Goal: Task Accomplishment & Management: Complete application form

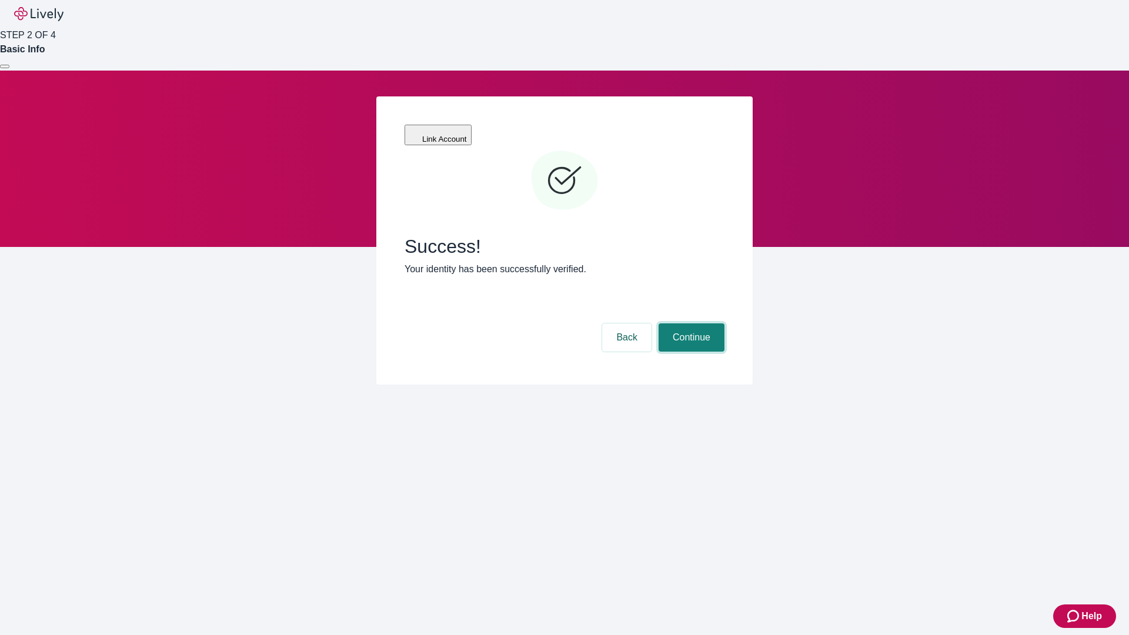
click at [690, 323] on button "Continue" at bounding box center [691, 337] width 66 height 28
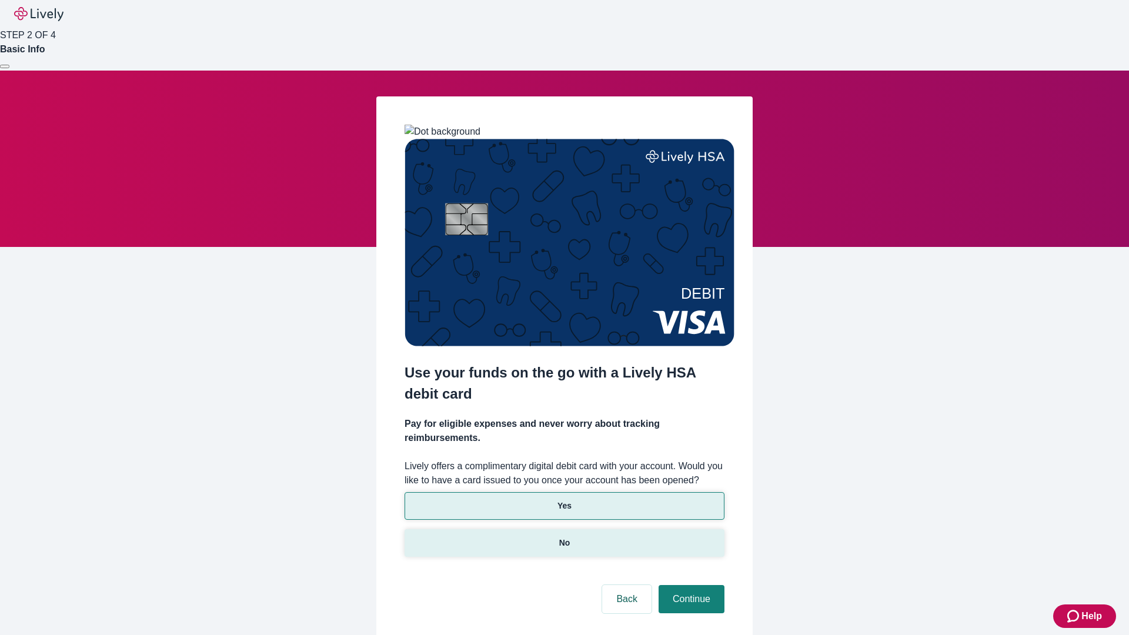
click at [564, 537] on p "No" at bounding box center [564, 543] width 11 height 12
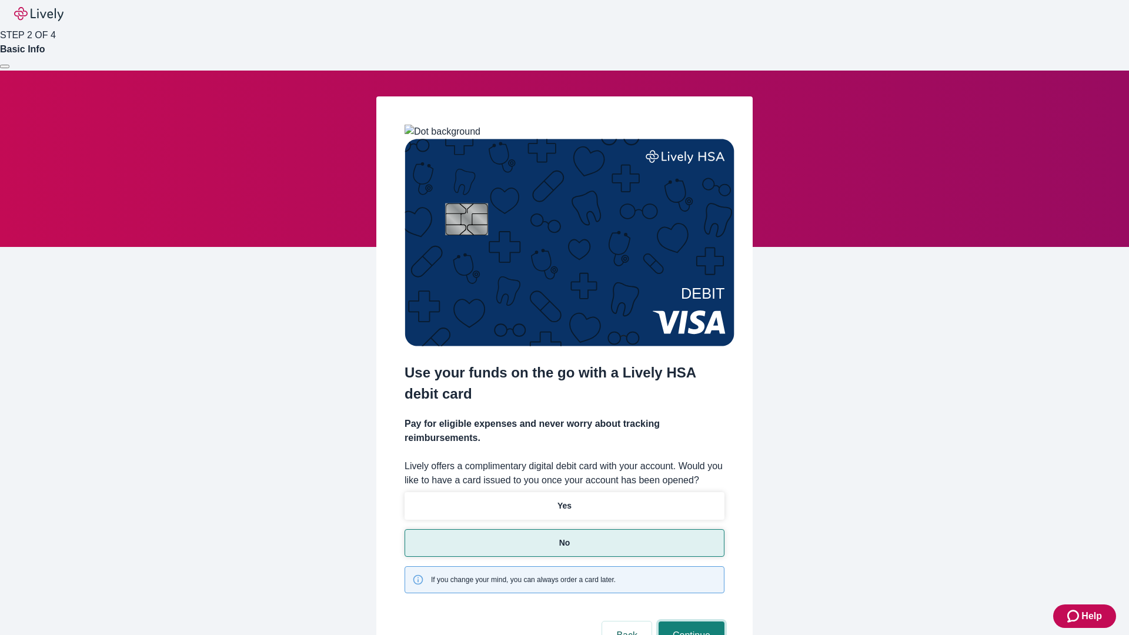
click at [690, 621] on button "Continue" at bounding box center [691, 635] width 66 height 28
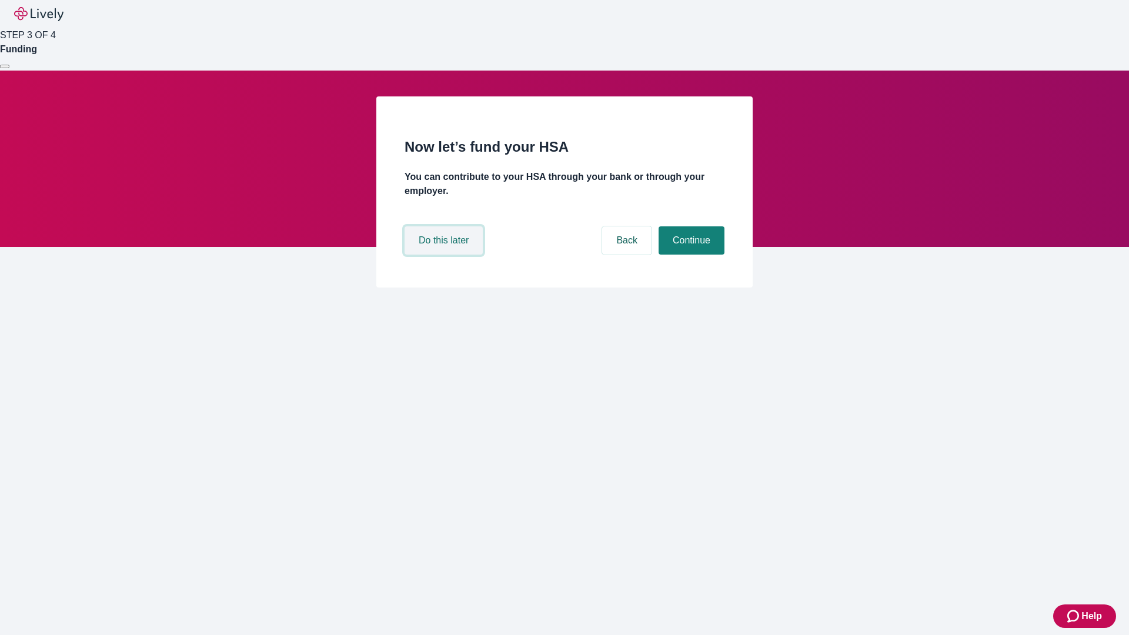
click at [445, 255] on button "Do this later" at bounding box center [443, 240] width 78 height 28
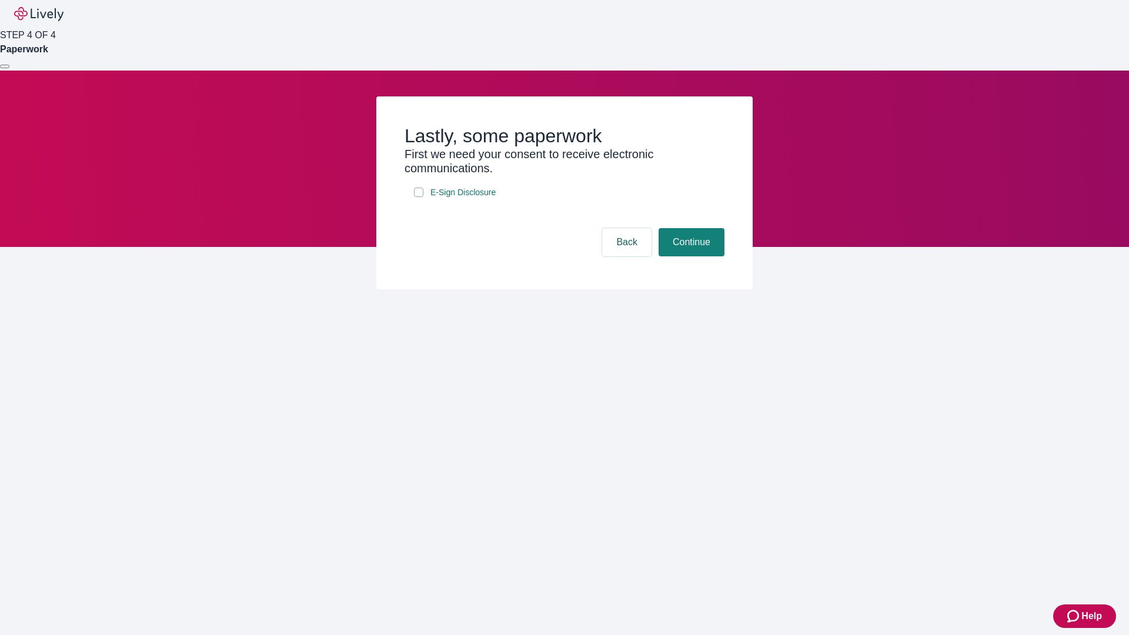
click at [419, 197] on input "E-Sign Disclosure" at bounding box center [418, 192] width 9 height 9
checkbox input "true"
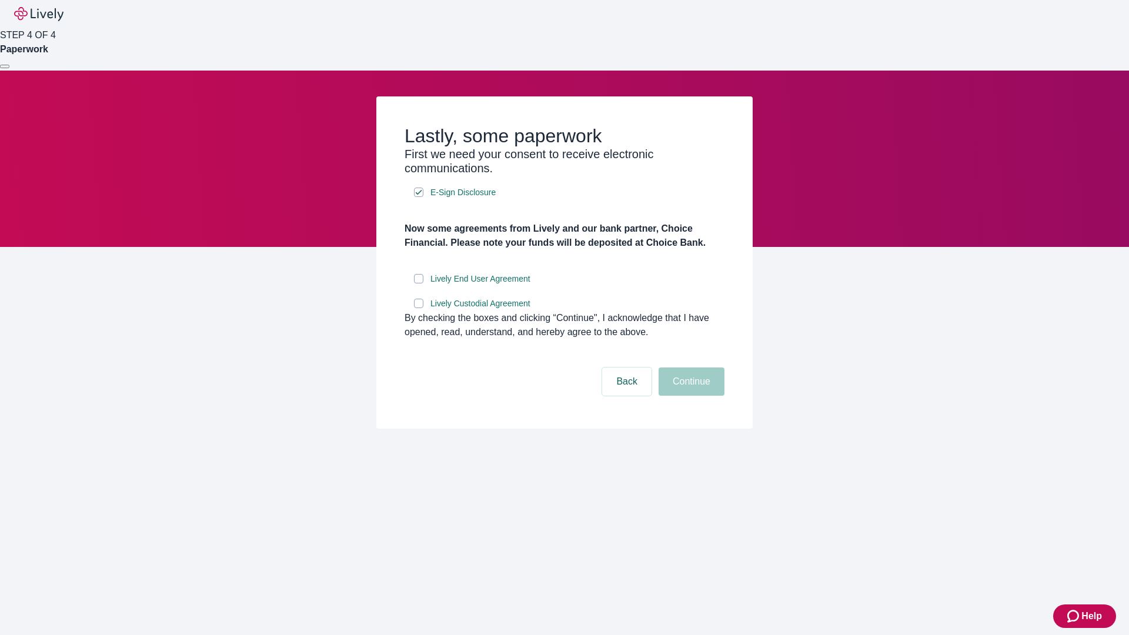
click at [419, 283] on input "Lively End User Agreement" at bounding box center [418, 278] width 9 height 9
checkbox input "true"
click at [419, 308] on input "Lively Custodial Agreement" at bounding box center [418, 303] width 9 height 9
checkbox input "true"
click at [690, 396] on button "Continue" at bounding box center [691, 381] width 66 height 28
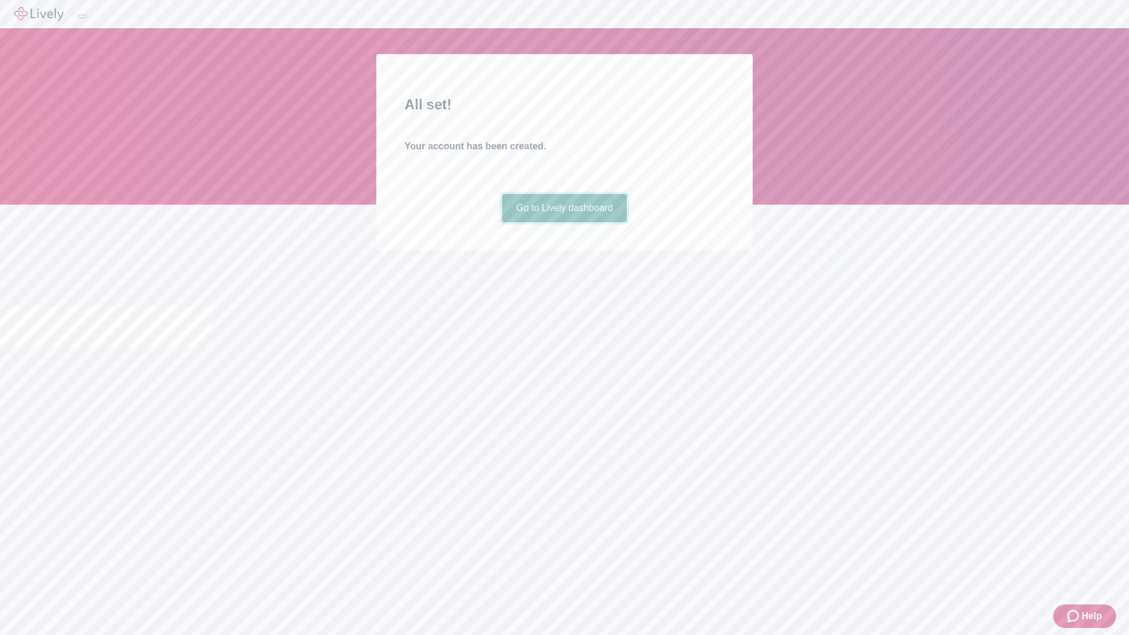
click at [564, 222] on link "Go to Lively dashboard" at bounding box center [564, 208] width 125 height 28
